Goal: Task Accomplishment & Management: Complete application form

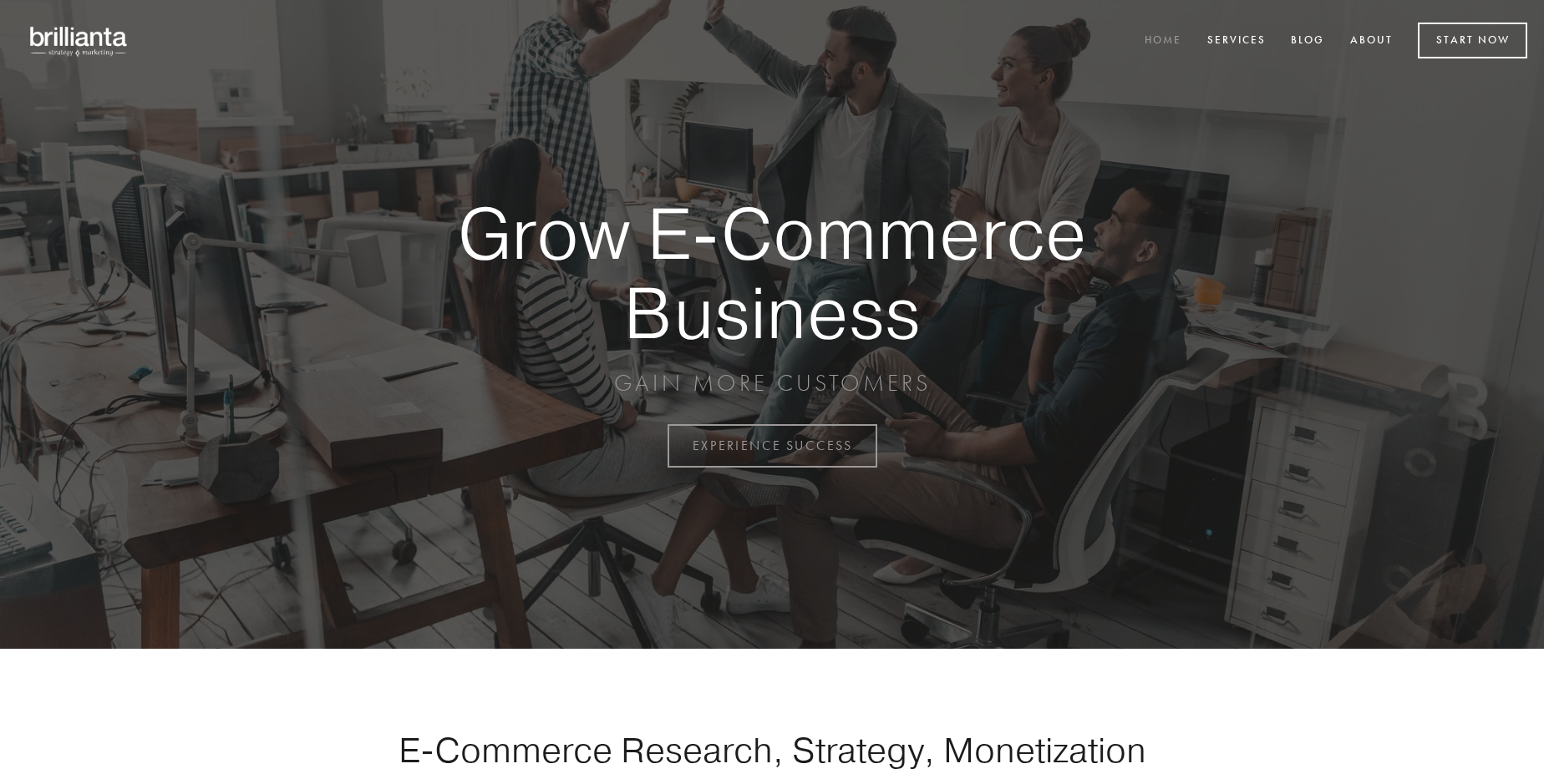
scroll to position [4379, 0]
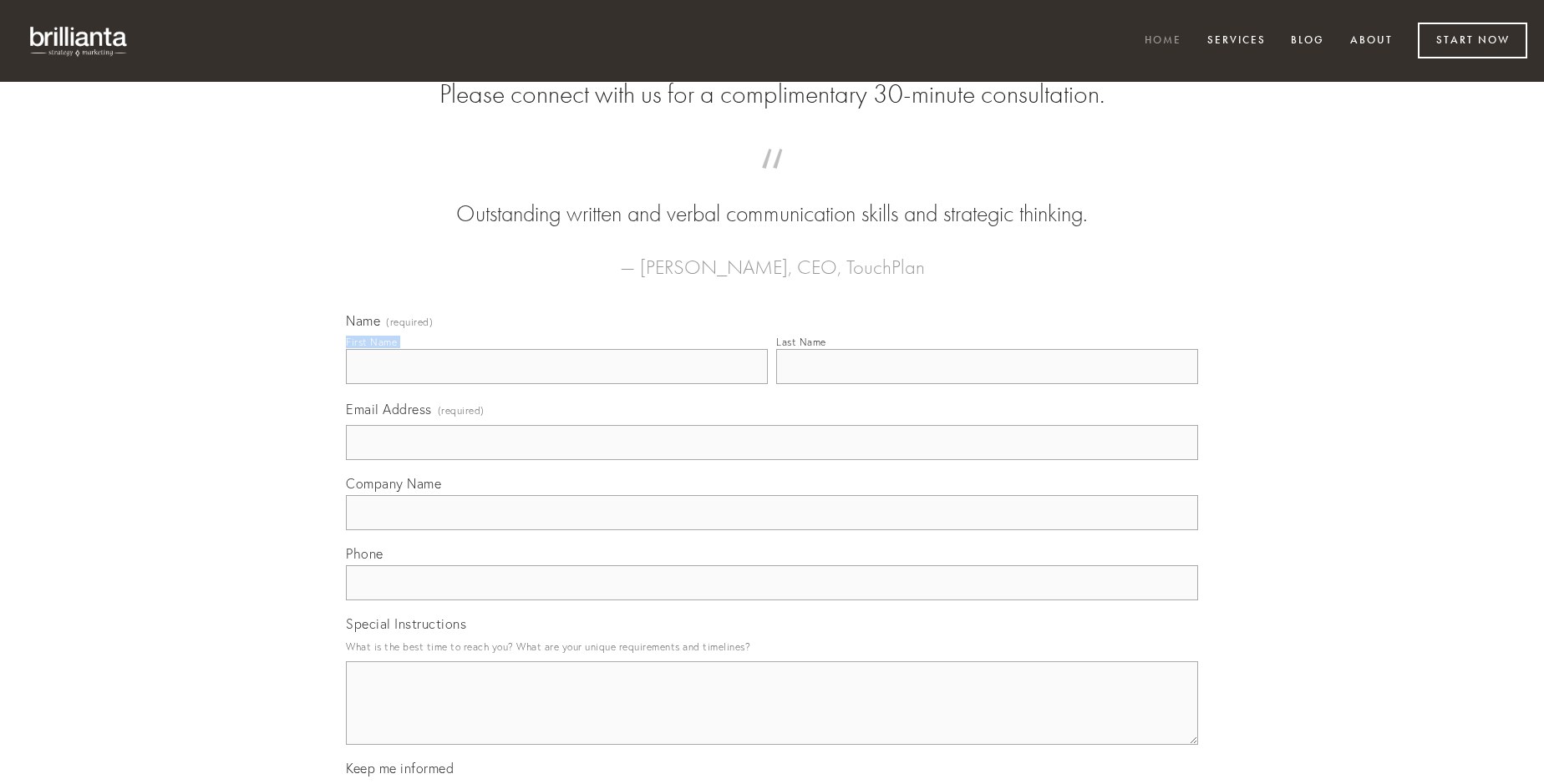
type input "[PERSON_NAME]"
click at [987, 384] on input "Last Name" at bounding box center [987, 366] width 421 height 35
type input "[PERSON_NAME]"
click at [772, 460] on input "Email Address (required)" at bounding box center [772, 442] width 852 height 35
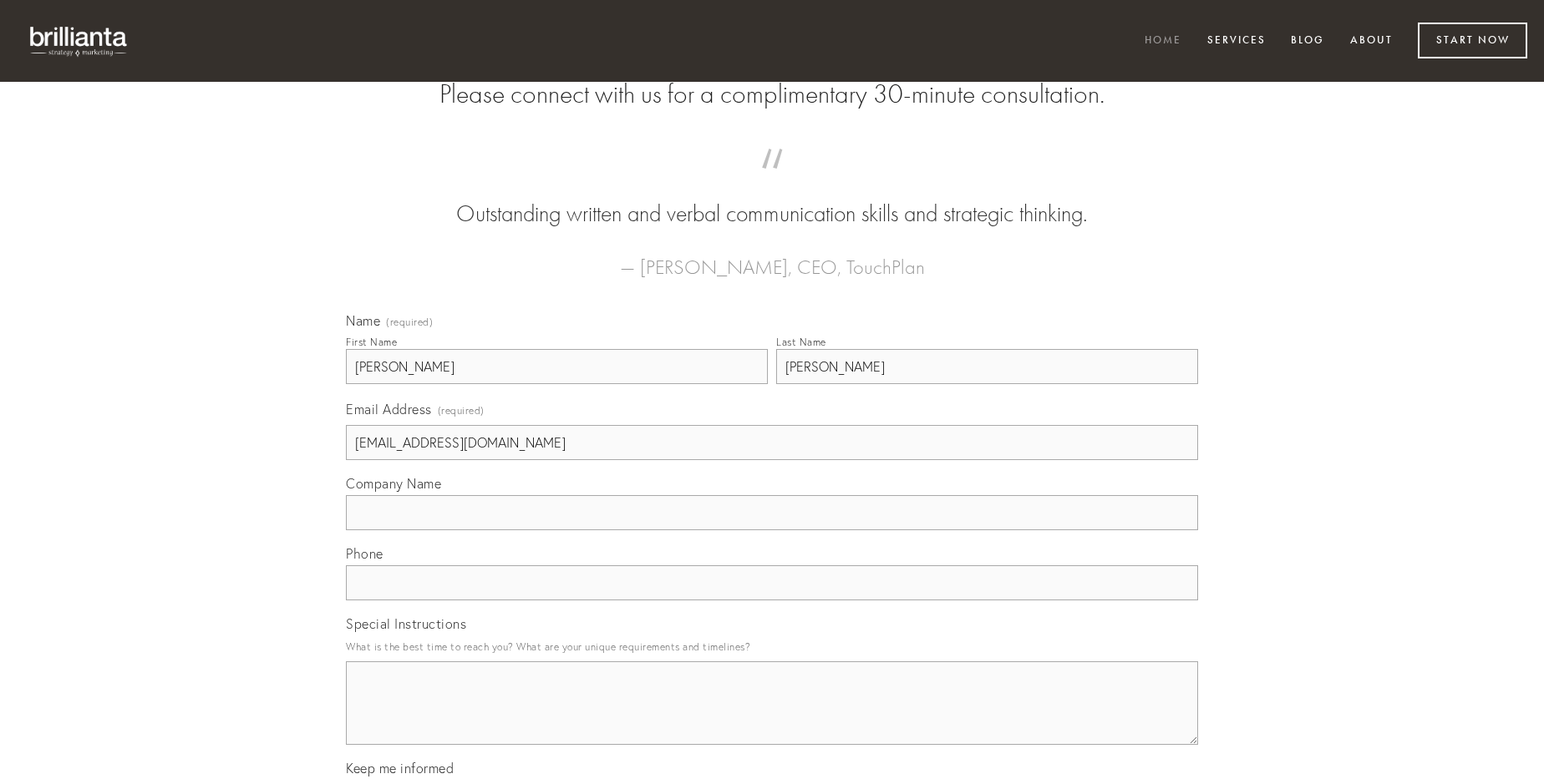
type input "[EMAIL_ADDRESS][DOMAIN_NAME]"
click at [772, 530] on input "Company Name" at bounding box center [772, 513] width 852 height 35
type input "cupiditate"
click at [772, 601] on input "text" at bounding box center [772, 582] width 852 height 35
click at [772, 719] on textarea "Special Instructions" at bounding box center [772, 704] width 852 height 84
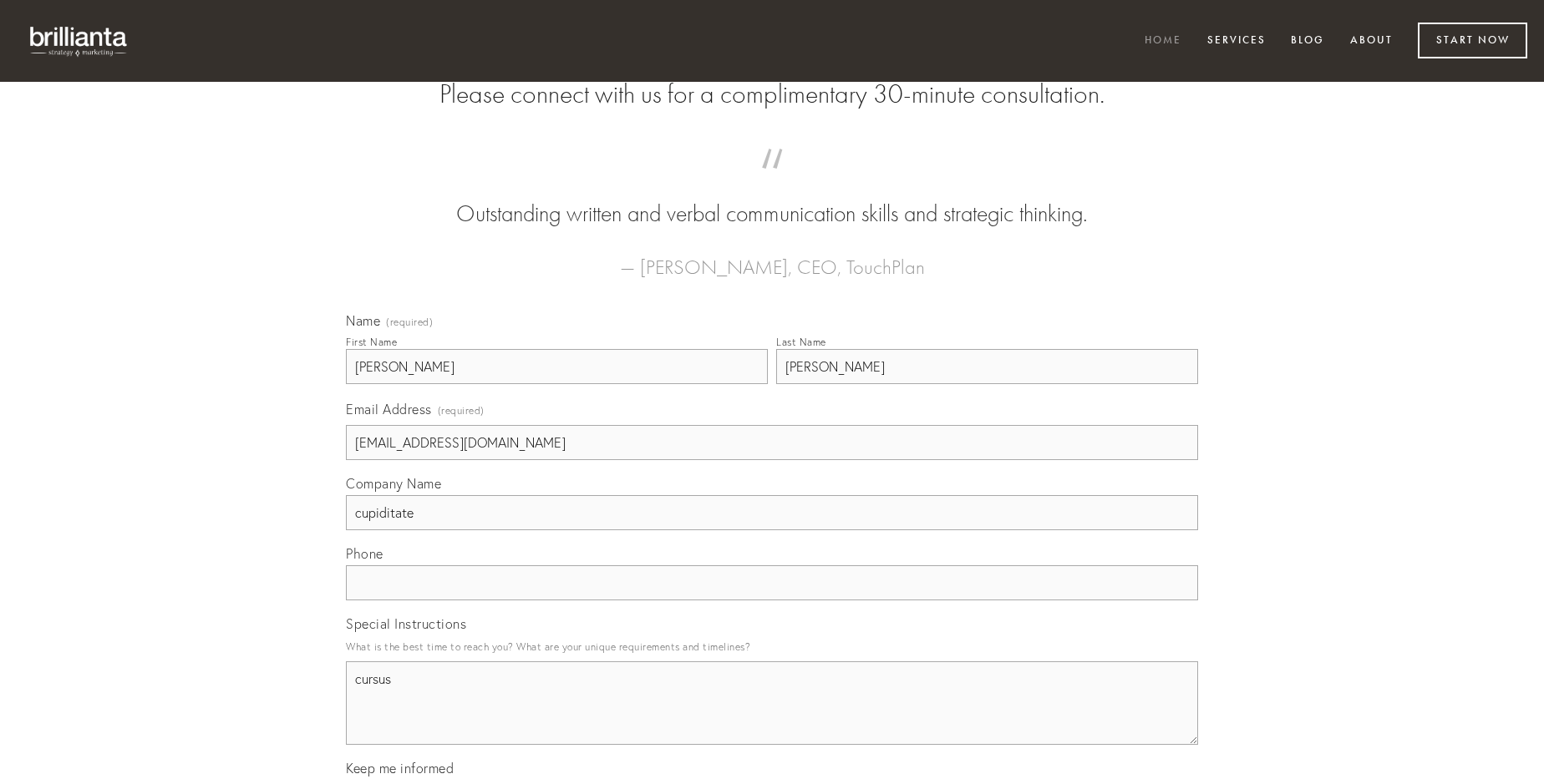
type textarea "cursus"
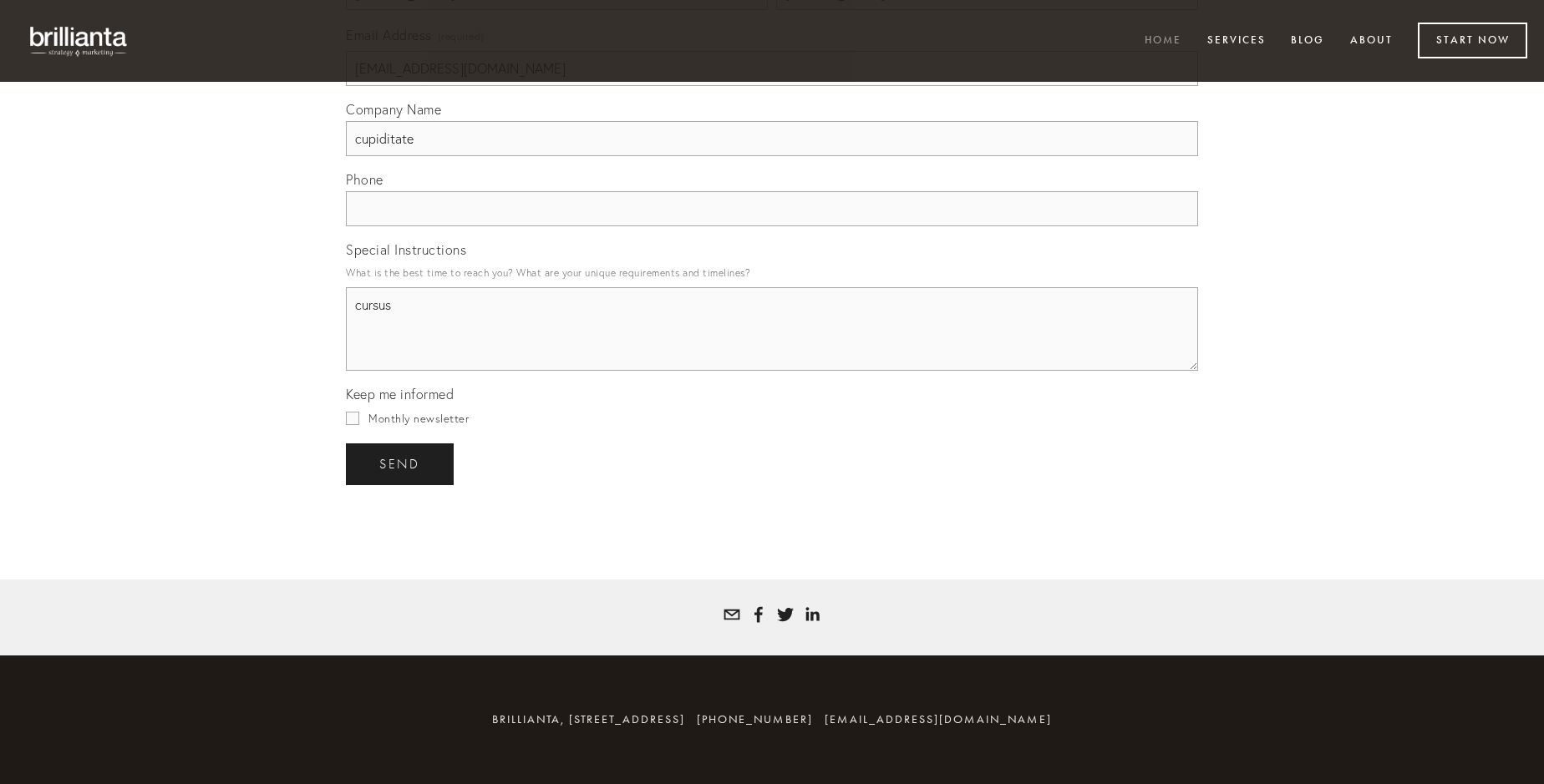
click at [401, 463] on span "send" at bounding box center [400, 464] width 41 height 15
